Goal: Use online tool/utility: Use online tool/utility

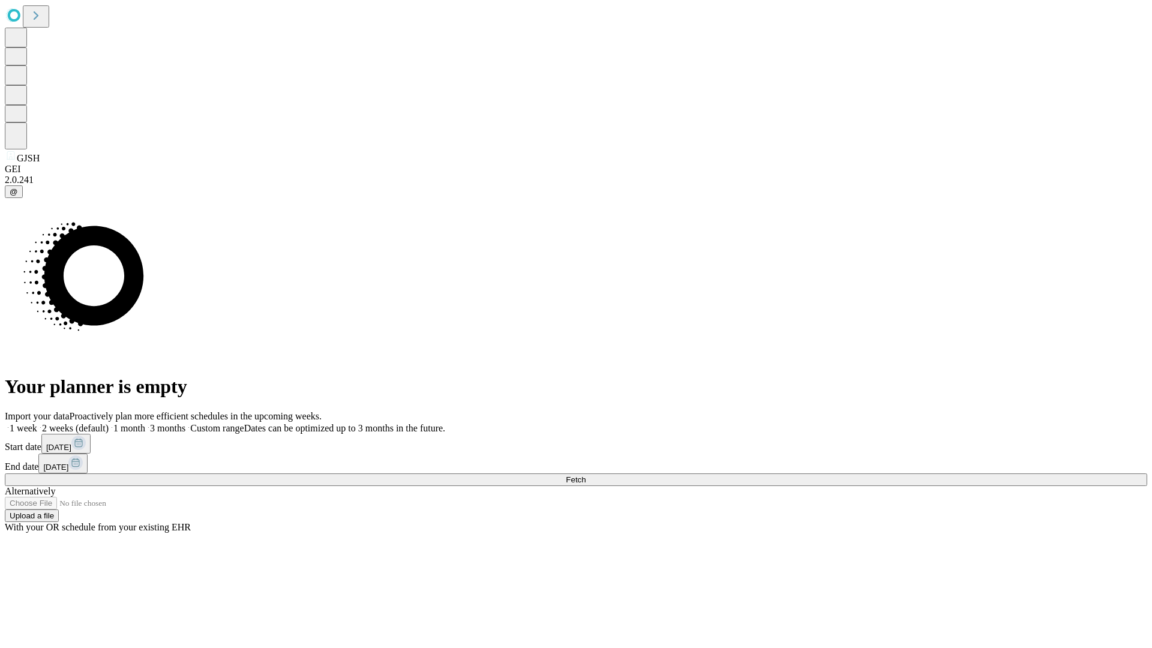
click at [585, 475] on span "Fetch" at bounding box center [576, 479] width 20 height 9
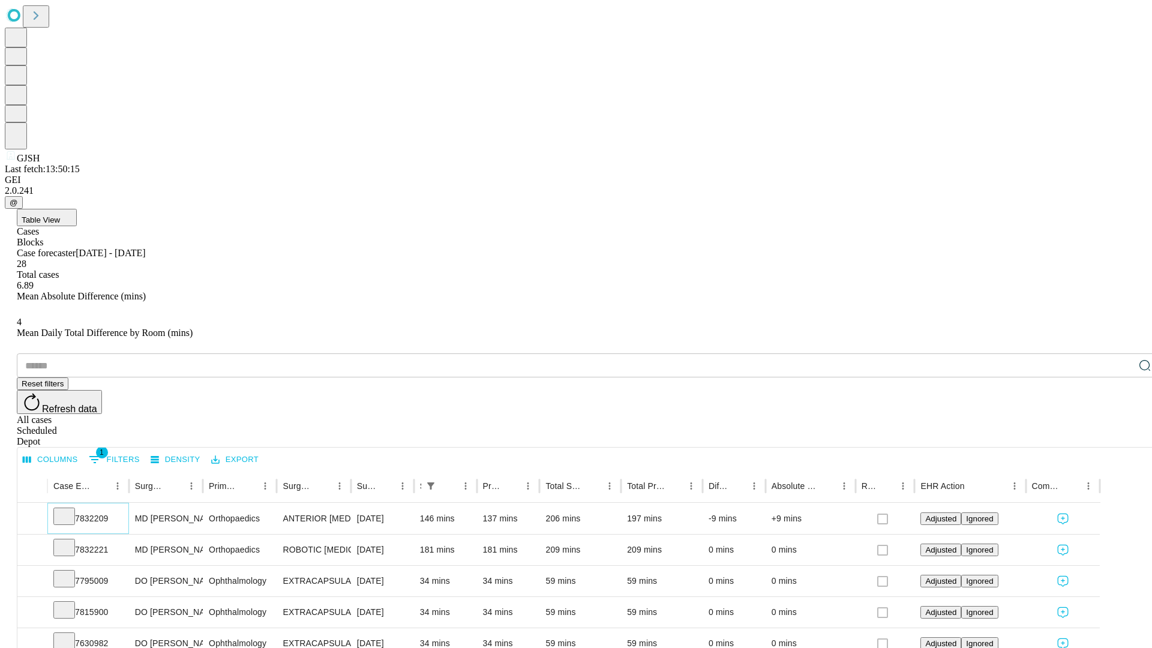
click at [70, 509] on icon at bounding box center [64, 515] width 12 height 12
